Goal: Information Seeking & Learning: Check status

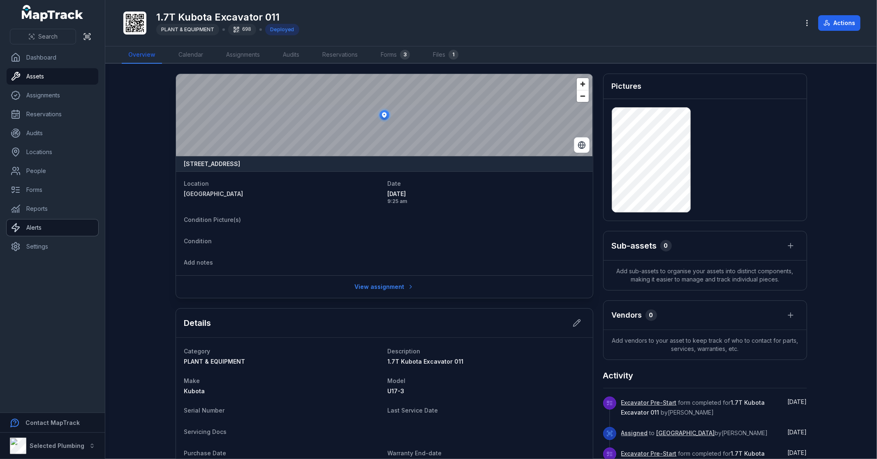
click at [58, 225] on link "Alerts" at bounding box center [53, 227] width 92 height 16
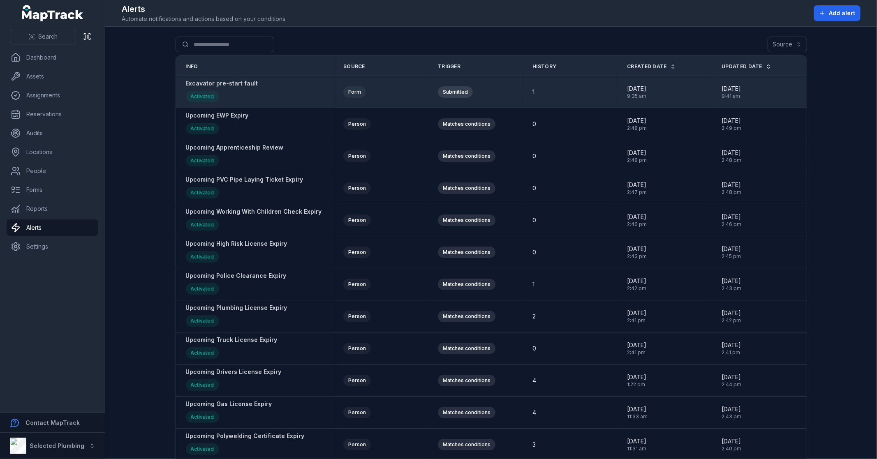
click at [229, 83] on strong "Excavator pre-start fault" at bounding box center [222, 83] width 72 height 8
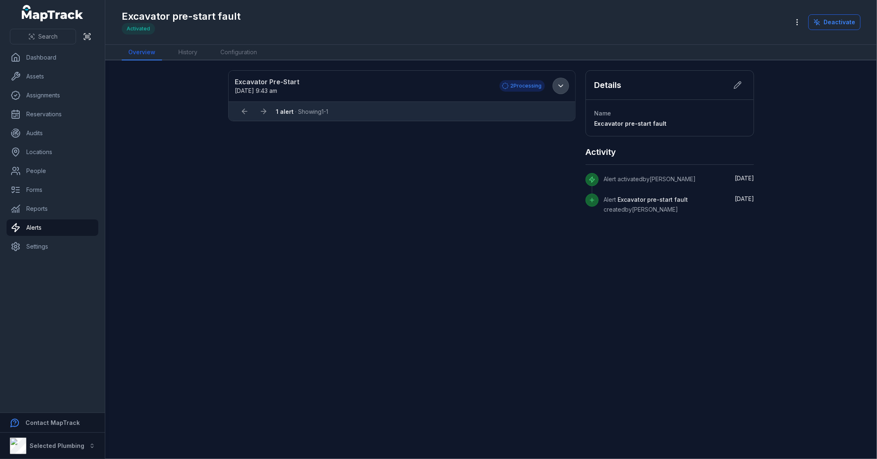
click at [561, 85] on icon at bounding box center [561, 86] width 8 height 8
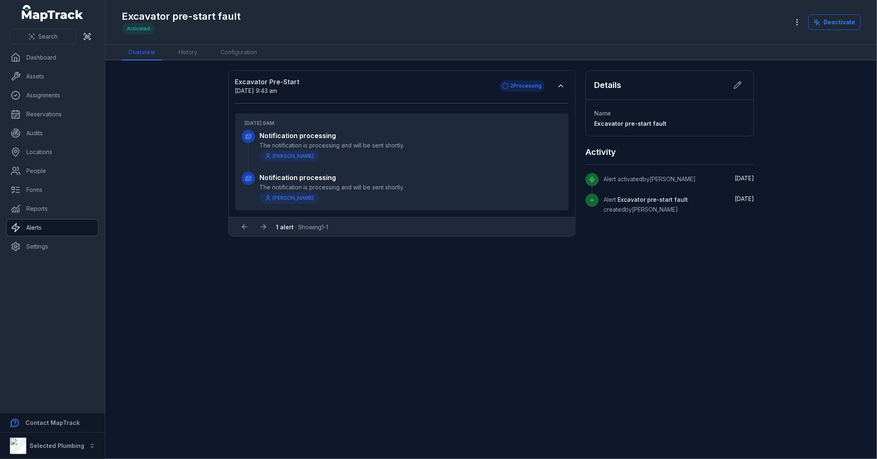
click at [37, 226] on link "Alerts" at bounding box center [53, 227] width 92 height 16
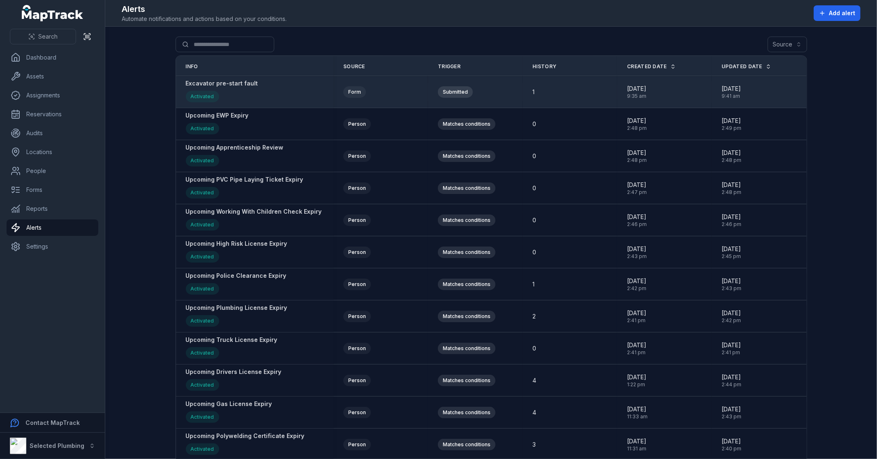
click at [217, 81] on strong "Excavator pre-start fault" at bounding box center [222, 83] width 72 height 8
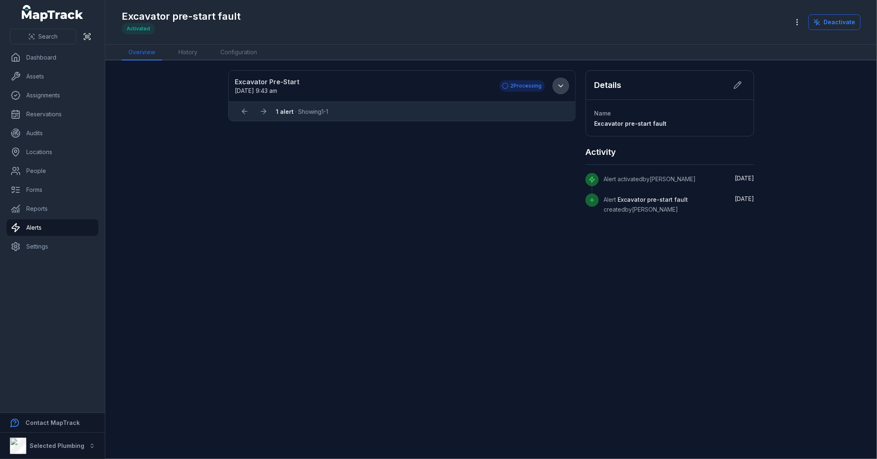
click at [561, 85] on icon at bounding box center [561, 86] width 4 height 2
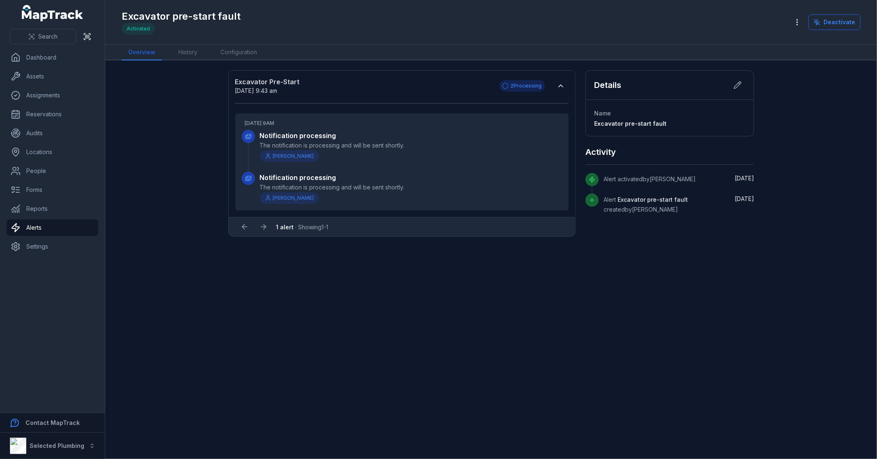
click at [515, 84] on div "2 Processing" at bounding box center [521, 86] width 45 height 12
click at [548, 362] on main "Excavator Pre-Start [DATE] 9:43 am 2 Processing [DATE] 9AM Notification process…" at bounding box center [490, 259] width 771 height 399
click at [180, 286] on main "Excavator Pre-Start [DATE] 9:43 am 2 Processing [DATE] 9AM Notification process…" at bounding box center [490, 259] width 771 height 399
click at [25, 311] on nav "Dashboard Assets Assignments Reservations Audits Locations People Forms Reports…" at bounding box center [52, 230] width 105 height 363
click at [158, 308] on main "Excavator Pre-Start [DATE] 9:43 am 2 Processing [DATE] 9AM Notification process…" at bounding box center [490, 259] width 771 height 399
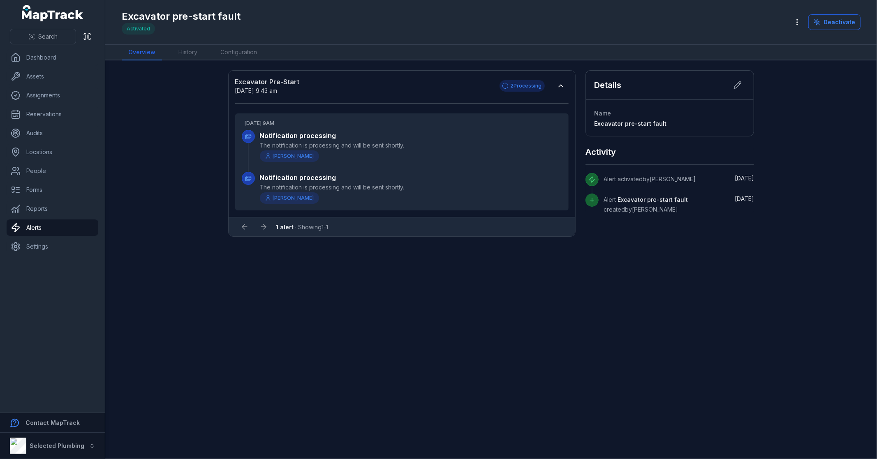
drag, startPoint x: 52, startPoint y: 313, endPoint x: 168, endPoint y: 311, distance: 115.9
click at [53, 313] on nav "Dashboard Assets Assignments Reservations Audits Locations People Forms Reports…" at bounding box center [52, 230] width 105 height 363
click at [178, 310] on main "Excavator Pre-Start [DATE] 9:43 am 2 Processing [DATE] 9AM Notification process…" at bounding box center [490, 259] width 771 height 399
click at [102, 309] on nav "Dashboard Assets Assignments Reservations Audits Locations People Forms Reports…" at bounding box center [52, 230] width 105 height 363
click at [191, 307] on main "Excavator Pre-Start [DATE] 9:43 am 2 Processing [DATE] 9AM Notification process…" at bounding box center [490, 259] width 771 height 399
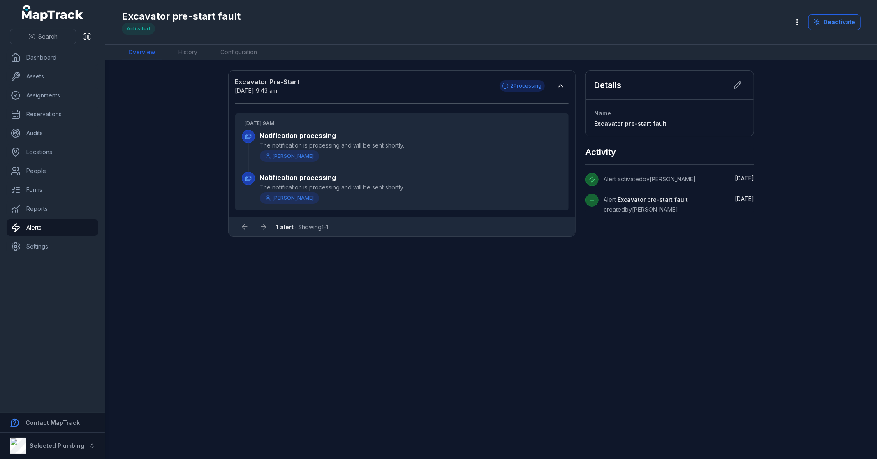
drag, startPoint x: 180, startPoint y: 307, endPoint x: 132, endPoint y: 305, distance: 48.2
click at [132, 305] on main "Excavator Pre-Start [DATE] 9:43 am 2 Processing [DATE] 9AM Notification process…" at bounding box center [490, 259] width 771 height 399
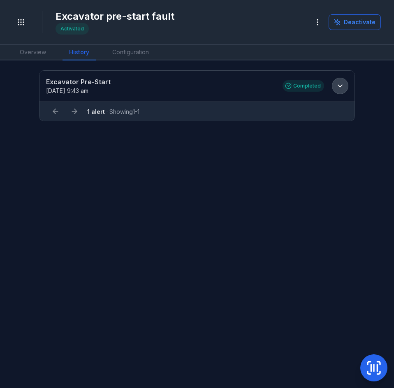
click at [340, 83] on icon at bounding box center [340, 86] width 8 height 8
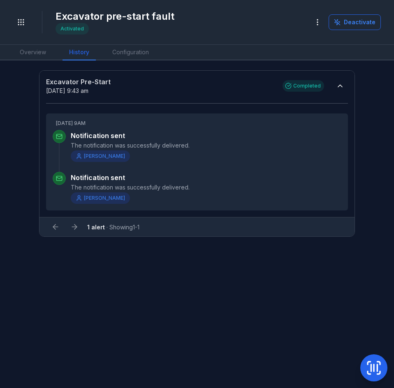
click at [81, 84] on strong "Excavator Pre-Start" at bounding box center [160, 82] width 228 height 10
